Goal: Information Seeking & Learning: Learn about a topic

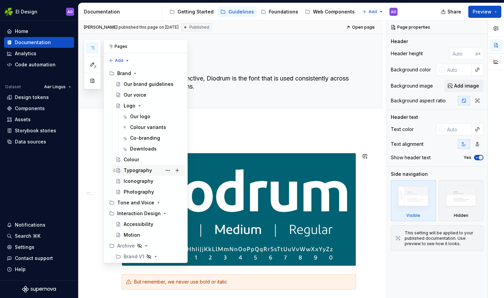
click at [132, 169] on div "Typography" at bounding box center [138, 170] width 28 height 7
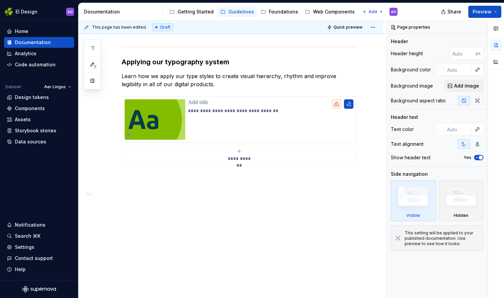
scroll to position [297, 0]
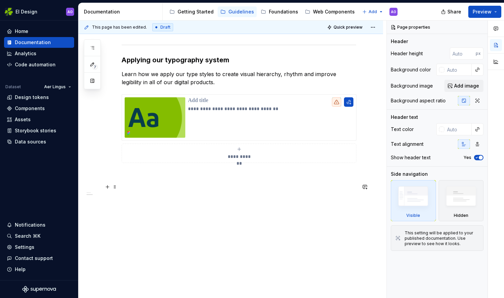
click at [240, 185] on p at bounding box center [239, 187] width 234 height 8
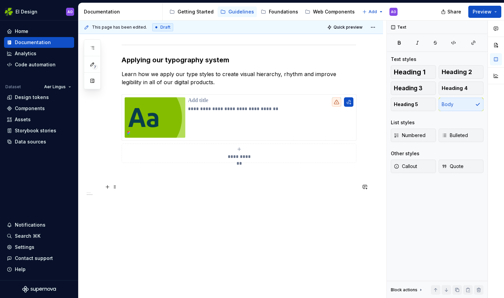
click at [107, 185] on button "button" at bounding box center [107, 186] width 9 height 9
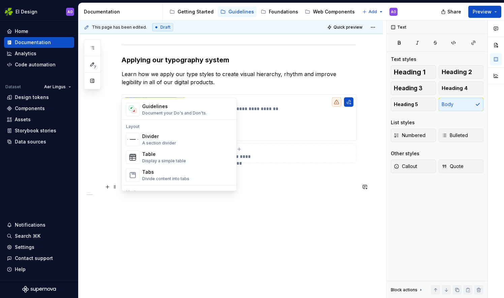
scroll to position [203, 0]
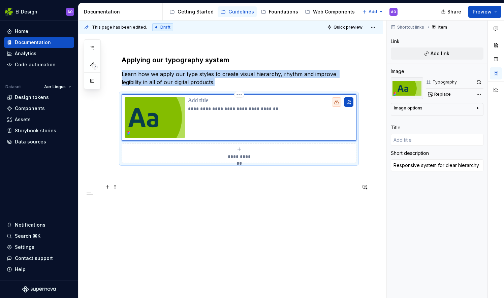
click at [237, 132] on div "**********" at bounding box center [270, 117] width 165 height 40
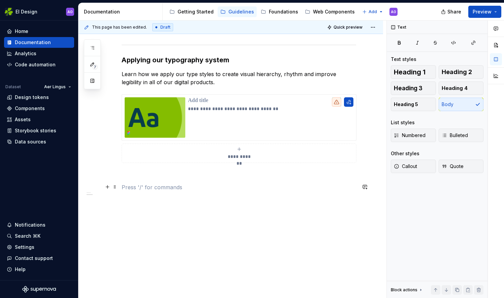
click at [133, 187] on p at bounding box center [239, 187] width 234 height 8
click at [108, 187] on button "button" at bounding box center [107, 186] width 9 height 9
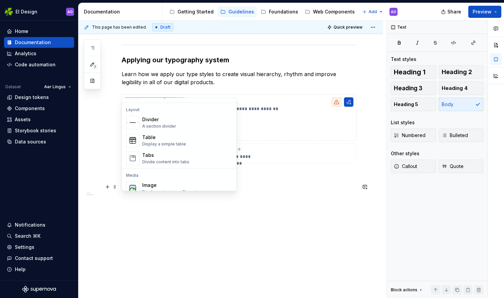
scroll to position [232, 0]
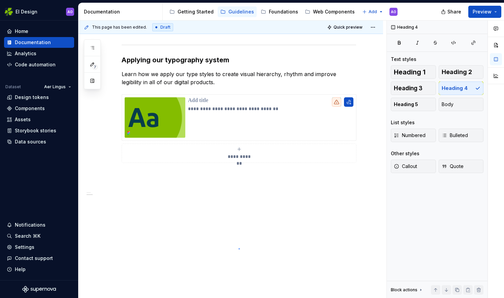
click at [239, 248] on div "**********" at bounding box center [232, 160] width 308 height 278
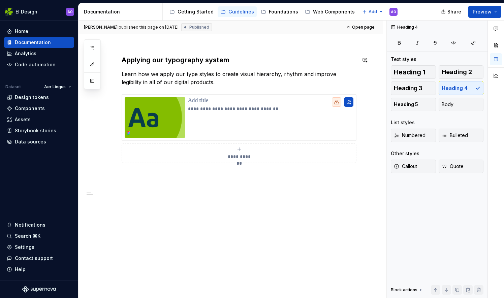
type textarea "*"
